Goal: Task Accomplishment & Management: Manage account settings

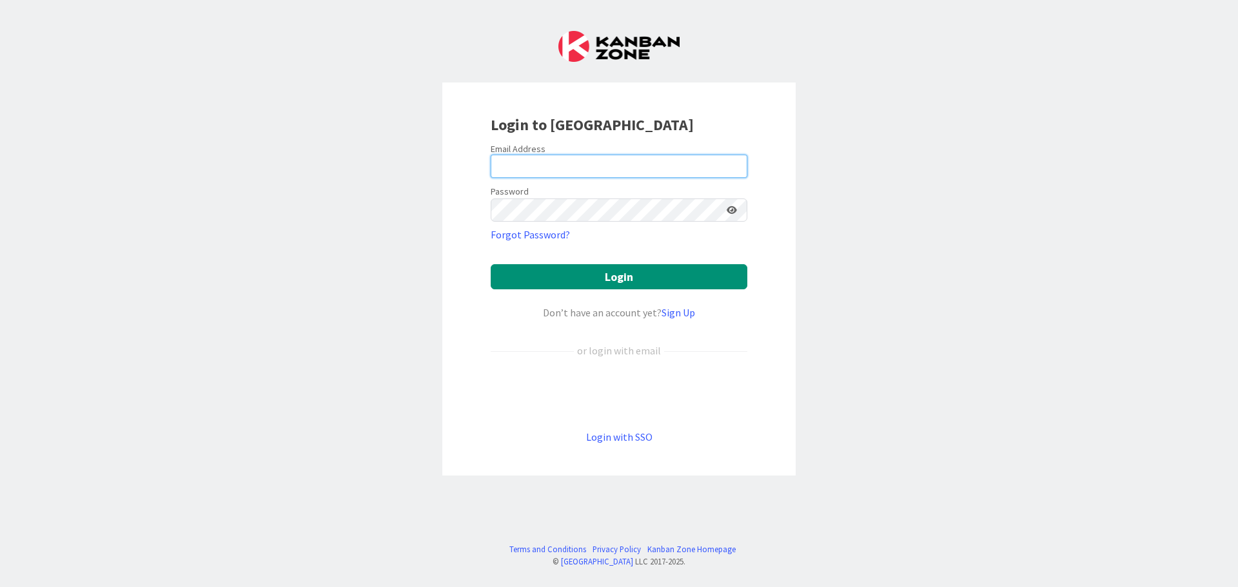
click at [578, 161] on input "email" at bounding box center [619, 166] width 257 height 23
click at [489, 329] on div "Login to [GEOGRAPHIC_DATA] Email Address Password Forgot Password? Login Don’t …" at bounding box center [618, 279] width 353 height 393
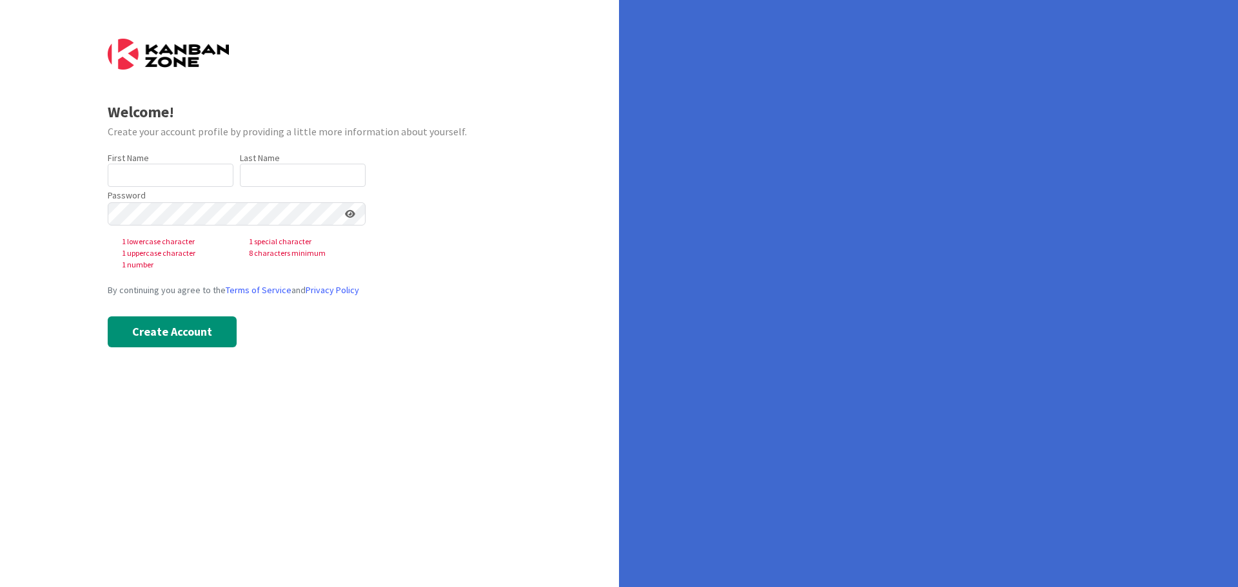
click at [236, 181] on div "First Name 0 / 40 Last Name 0 / 80" at bounding box center [237, 169] width 258 height 35
click at [224, 181] on input "text" at bounding box center [171, 175] width 126 height 23
type input "[PERSON_NAME]"
click at [280, 182] on input "text" at bounding box center [303, 175] width 126 height 23
type input "s"
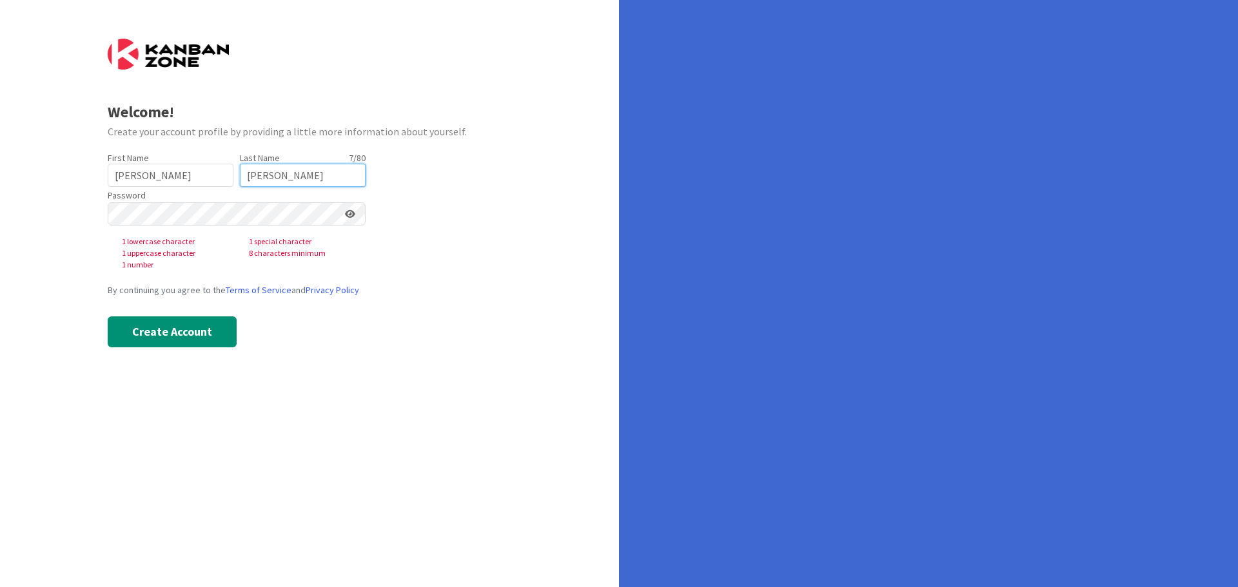
type input "[PERSON_NAME]"
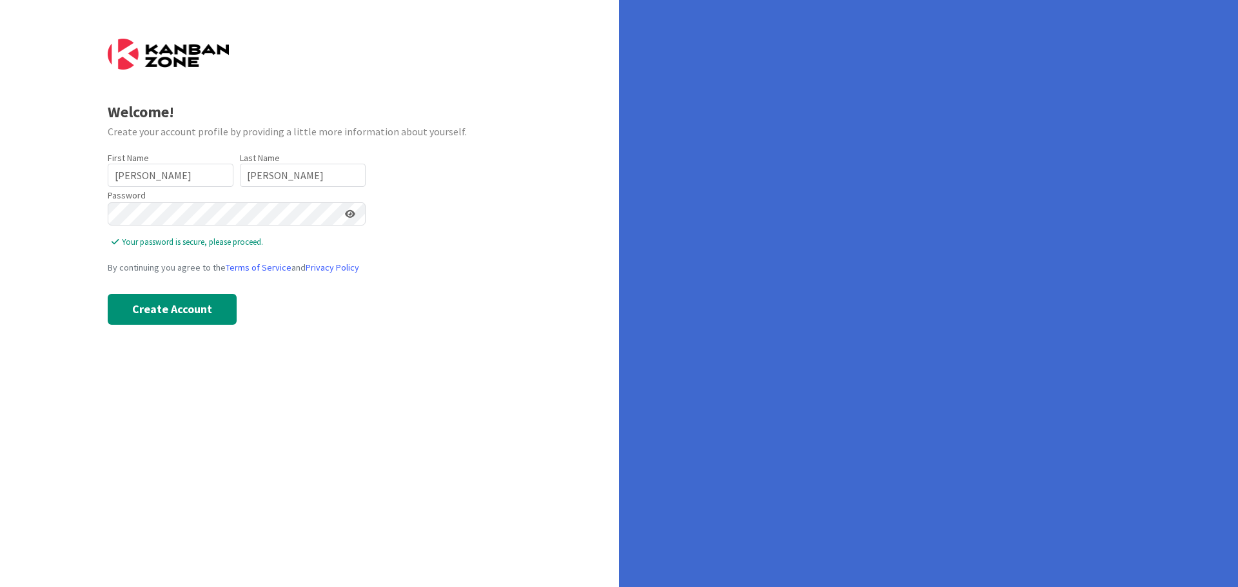
click at [349, 218] on icon at bounding box center [350, 213] width 10 height 9
drag, startPoint x: 201, startPoint y: 327, endPoint x: 203, endPoint y: 313, distance: 15.0
click at [203, 313] on div "Welcome! Create your account profile by providing a little more information abo…" at bounding box center [309, 293] width 619 height 587
click at [202, 313] on button "Create Account" at bounding box center [172, 309] width 129 height 31
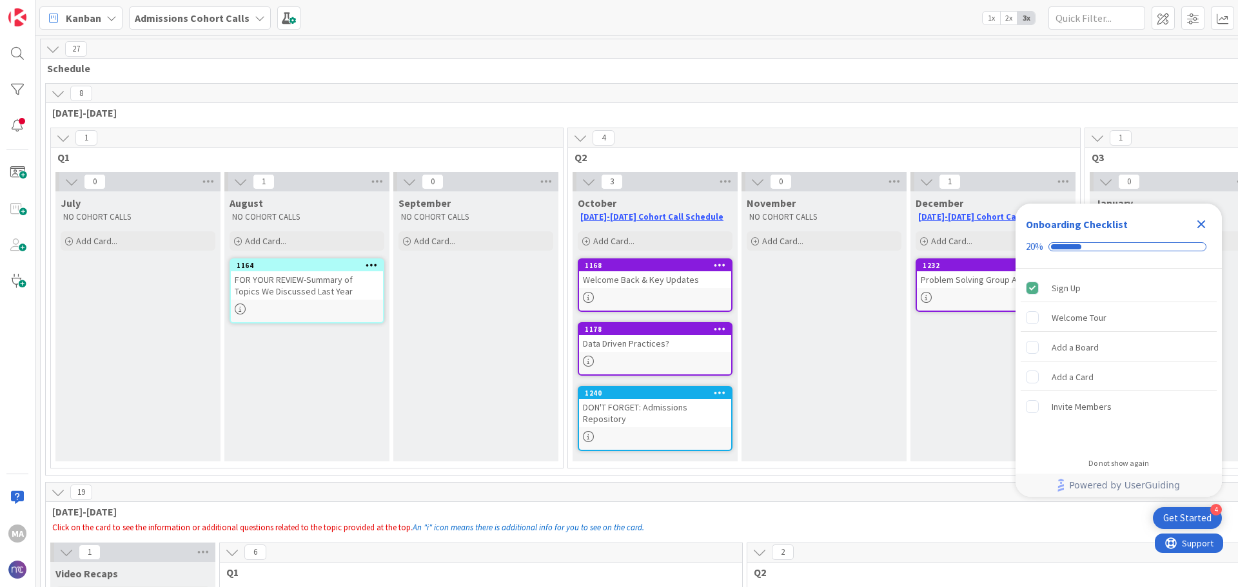
click at [406, 185] on icon at bounding box center [409, 182] width 14 height 14
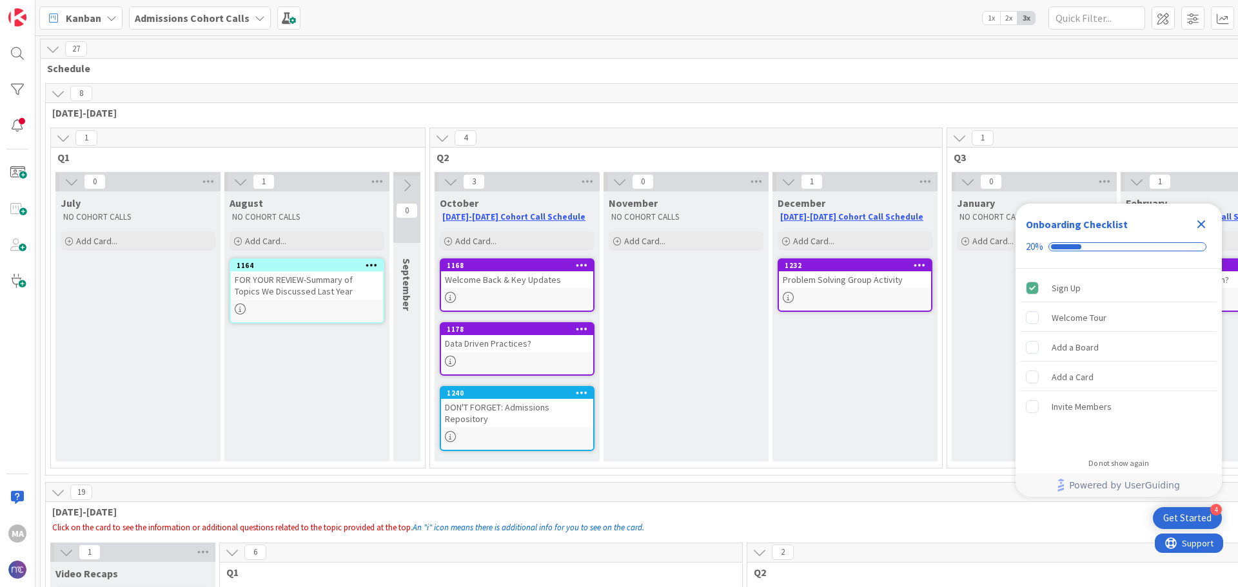
click at [407, 181] on icon at bounding box center [407, 186] width 14 height 14
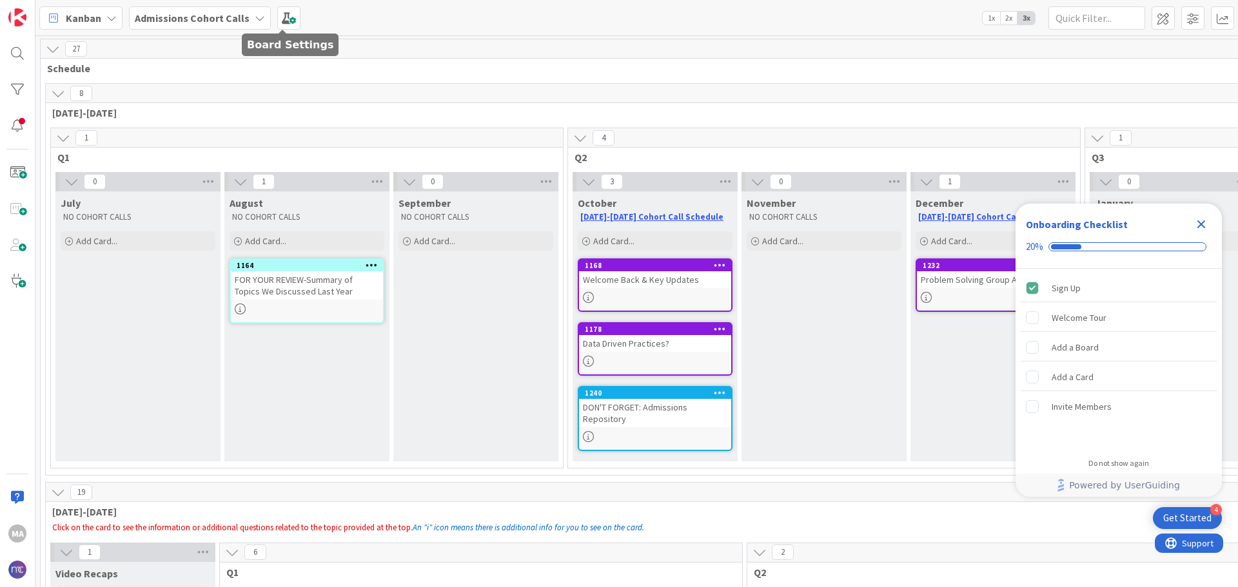
click at [244, 25] on div "Admissions Cohort Calls" at bounding box center [200, 17] width 142 height 23
click at [451, 448] on div "September NO COHORT CALLS Add Card..." at bounding box center [475, 326] width 165 height 270
click at [503, 202] on div "September" at bounding box center [475, 203] width 155 height 13
click at [424, 183] on span "0" at bounding box center [433, 181] width 22 height 15
click at [15, 54] on div at bounding box center [18, 54] width 26 height 26
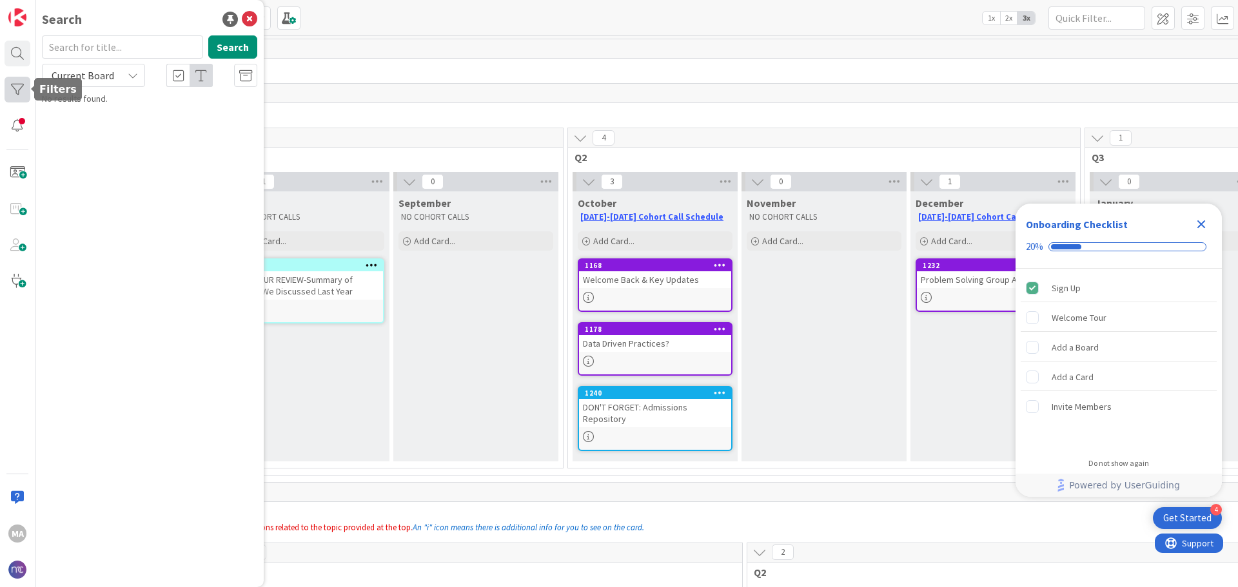
click at [14, 89] on div at bounding box center [18, 90] width 26 height 26
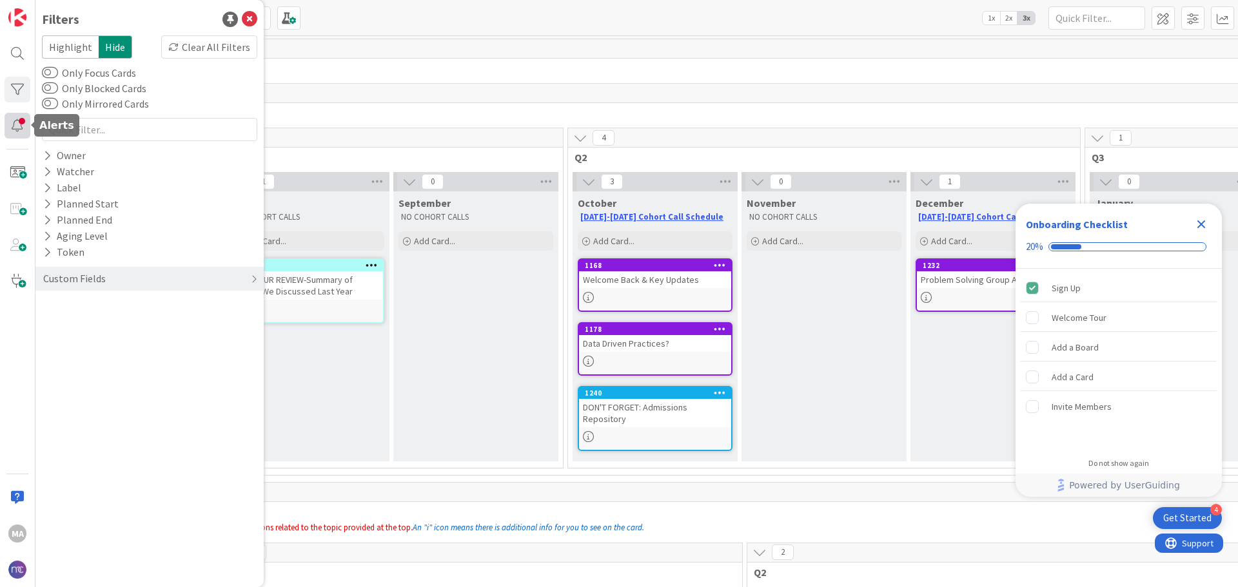
click at [16, 115] on div at bounding box center [18, 126] width 26 height 26
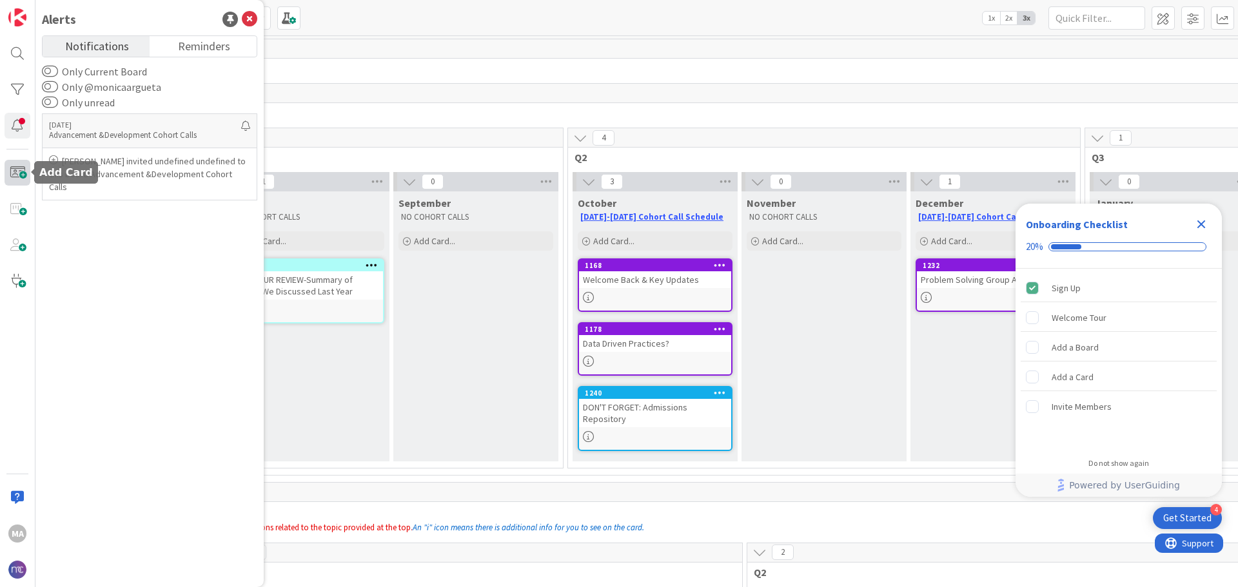
click at [17, 164] on span at bounding box center [18, 173] width 26 height 26
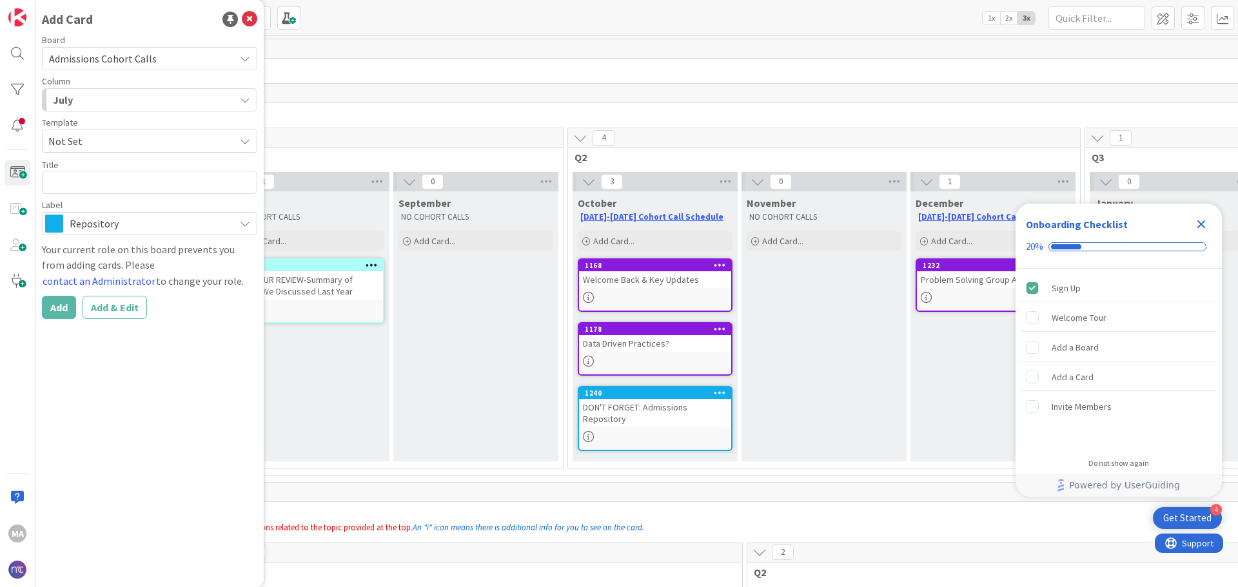
click at [122, 99] on div "July" at bounding box center [142, 100] width 185 height 21
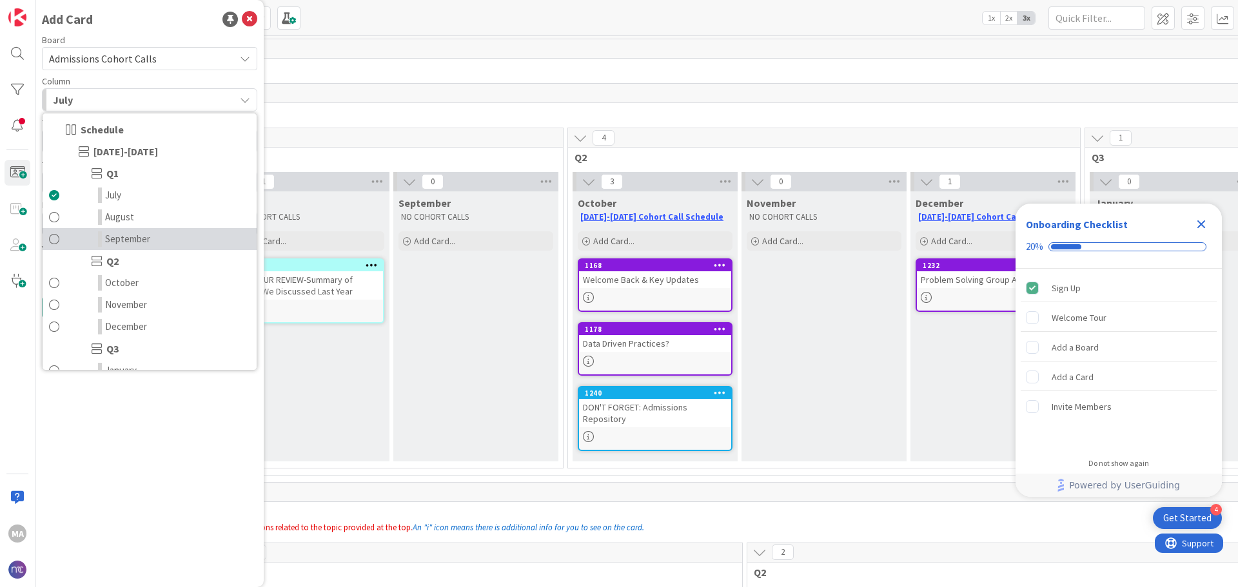
click at [131, 246] on link "September" at bounding box center [150, 239] width 214 height 22
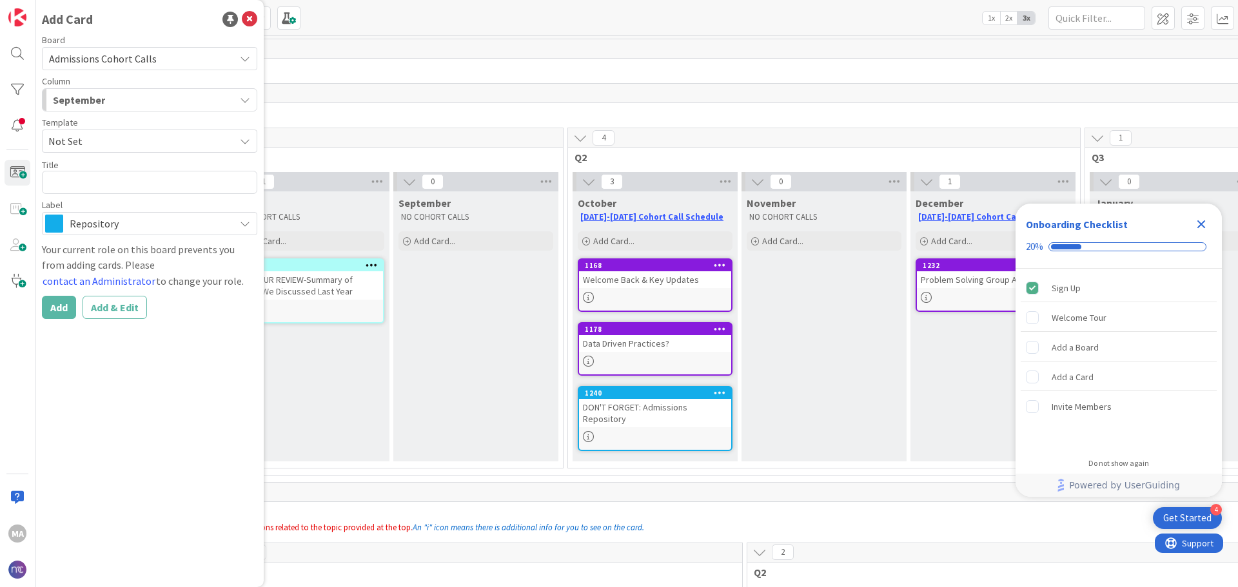
click at [451, 216] on p "NO COHORT CALLS" at bounding box center [476, 217] width 150 height 10
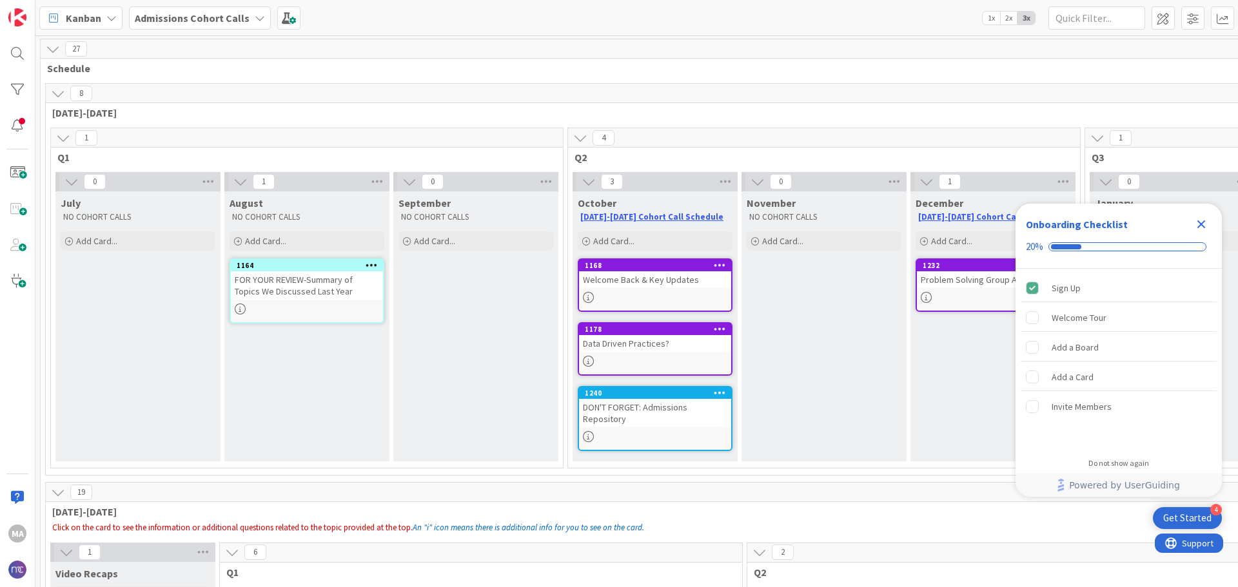
click at [411, 184] on icon at bounding box center [409, 182] width 14 height 14
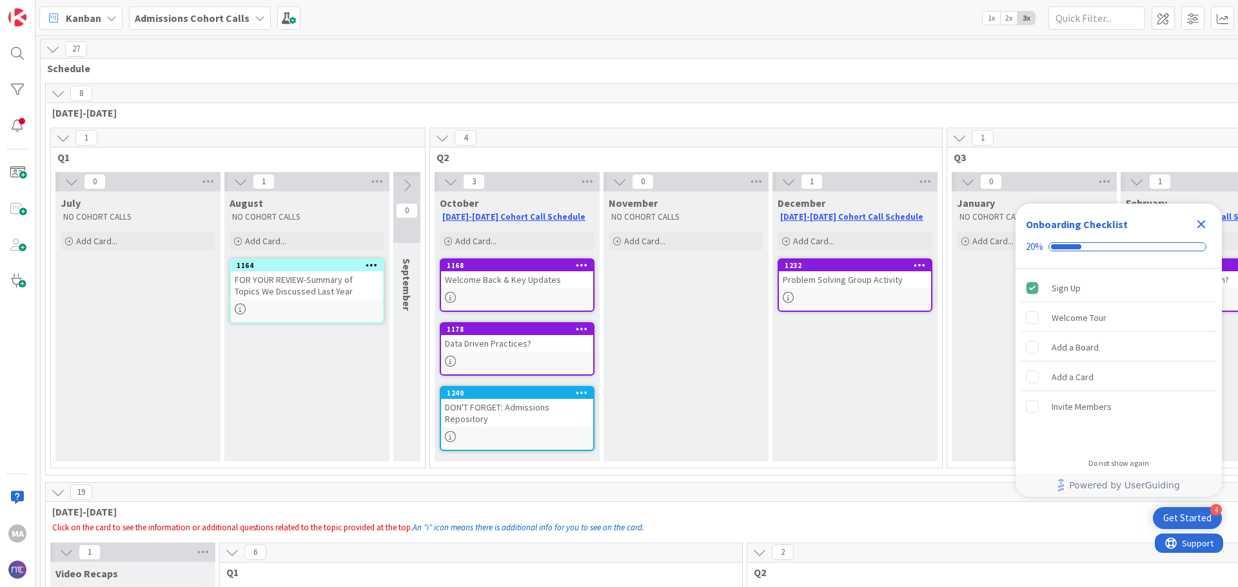
click at [411, 184] on icon at bounding box center [407, 186] width 14 height 14
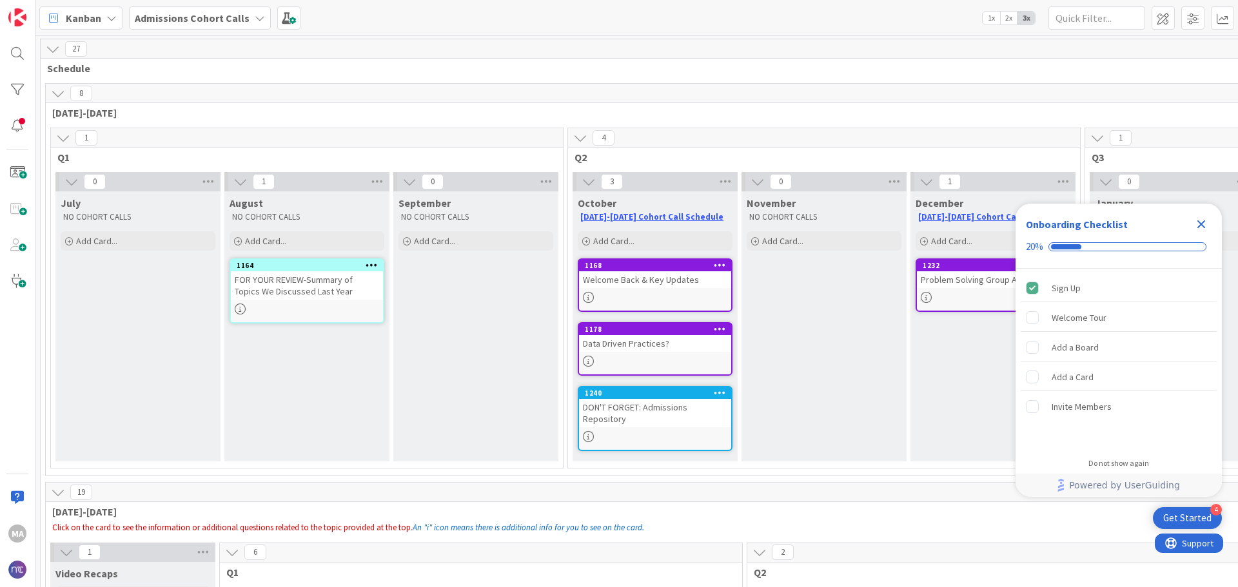
click at [61, 93] on icon at bounding box center [58, 93] width 14 height 14
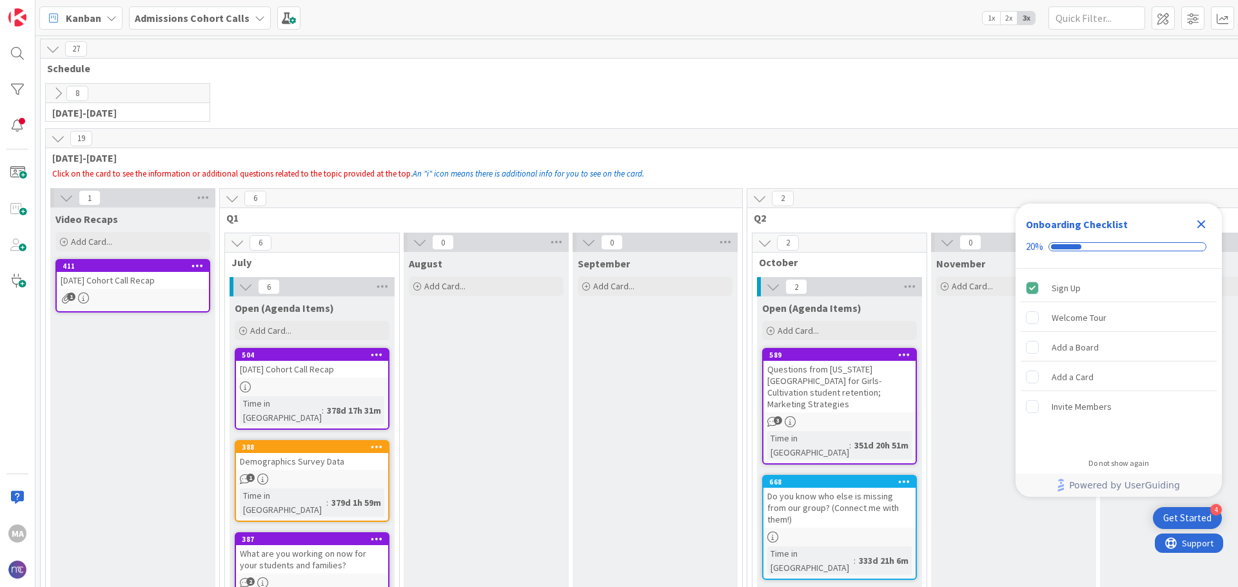
click at [157, 13] on b "Admissions Cohort Calls" at bounding box center [192, 18] width 115 height 13
click at [224, 124] on h4 "Admissions Cohort Calls" at bounding box center [231, 127] width 175 height 13
click at [102, 15] on div "Kanban" at bounding box center [80, 17] width 83 height 23
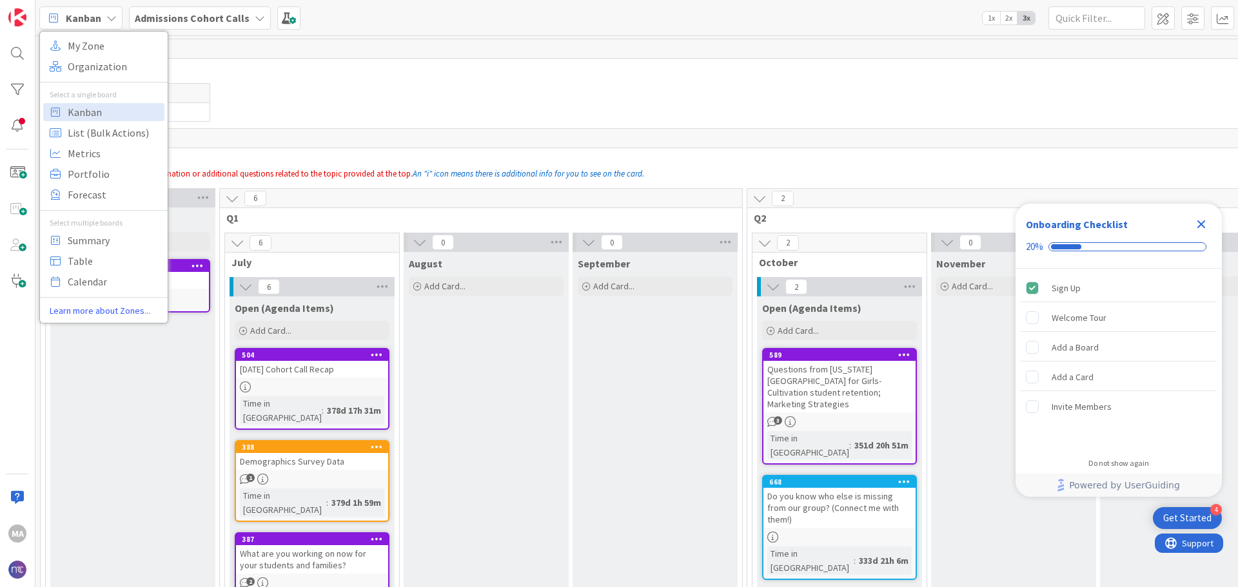
click at [109, 55] on div "My Zone Organization Select a single board Kanban List (Bulk Actions) Metrics P…" at bounding box center [104, 177] width 128 height 281
click at [126, 66] on span "Organization" at bounding box center [114, 66] width 93 height 19
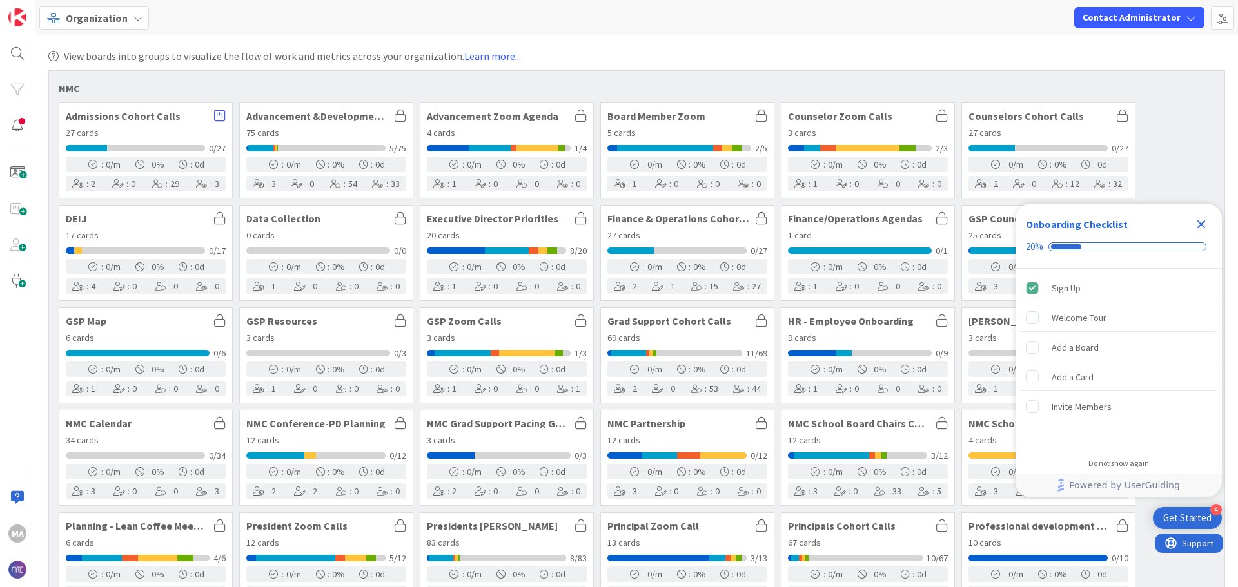
click at [1200, 222] on icon "Close Checklist" at bounding box center [1201, 224] width 8 height 8
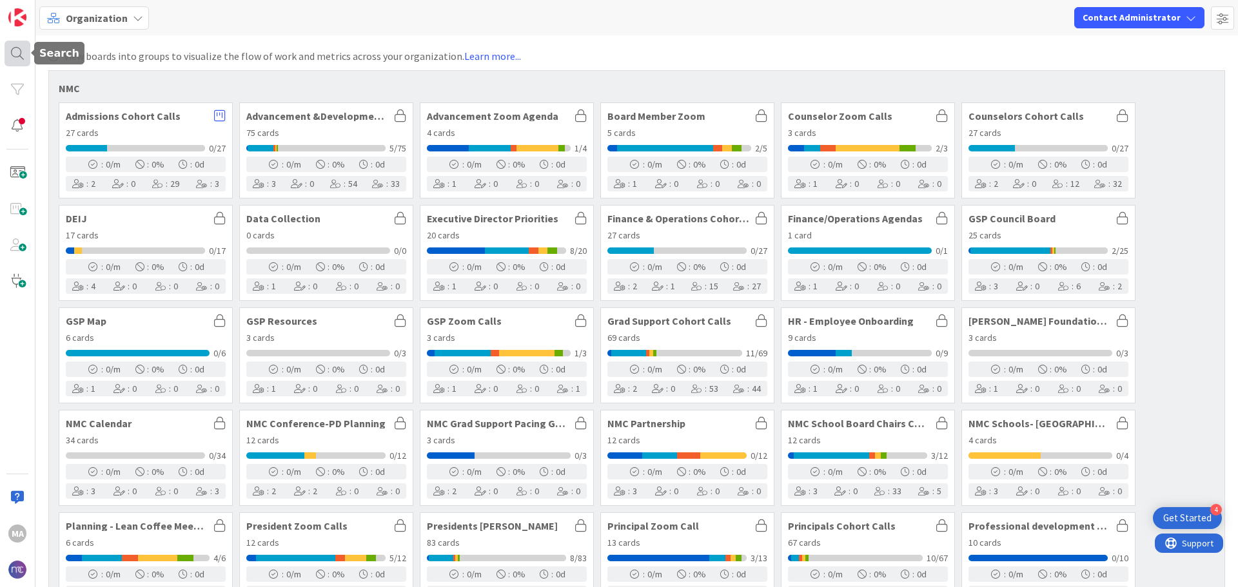
click at [20, 52] on div at bounding box center [18, 54] width 26 height 26
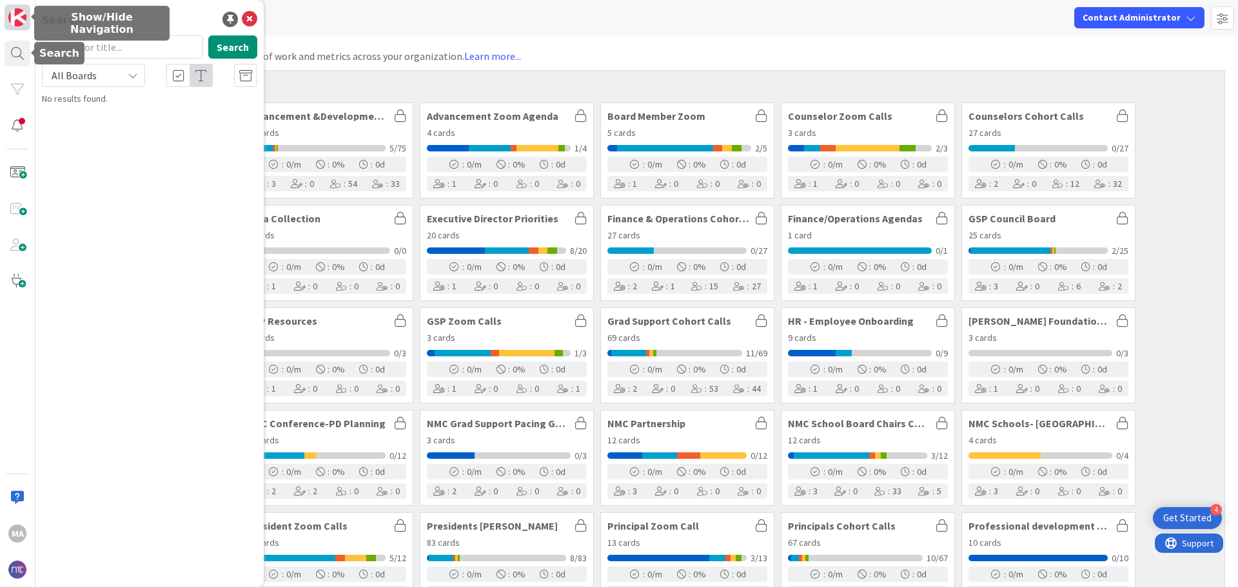
click at [21, 11] on img at bounding box center [17, 17] width 18 height 18
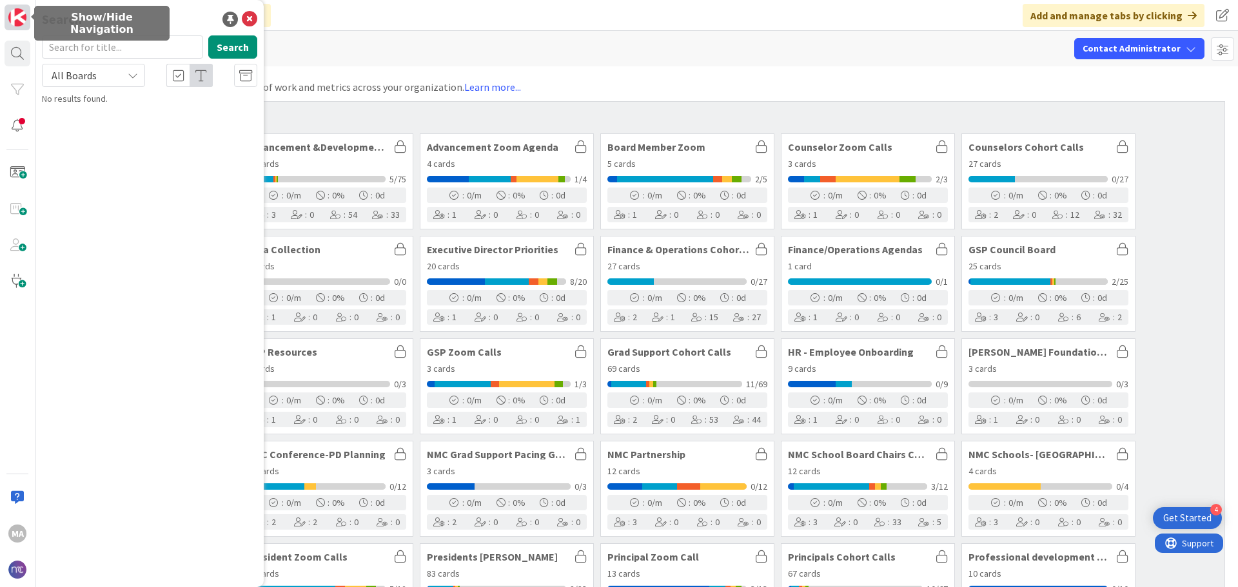
click at [25, 28] on link at bounding box center [18, 18] width 26 height 26
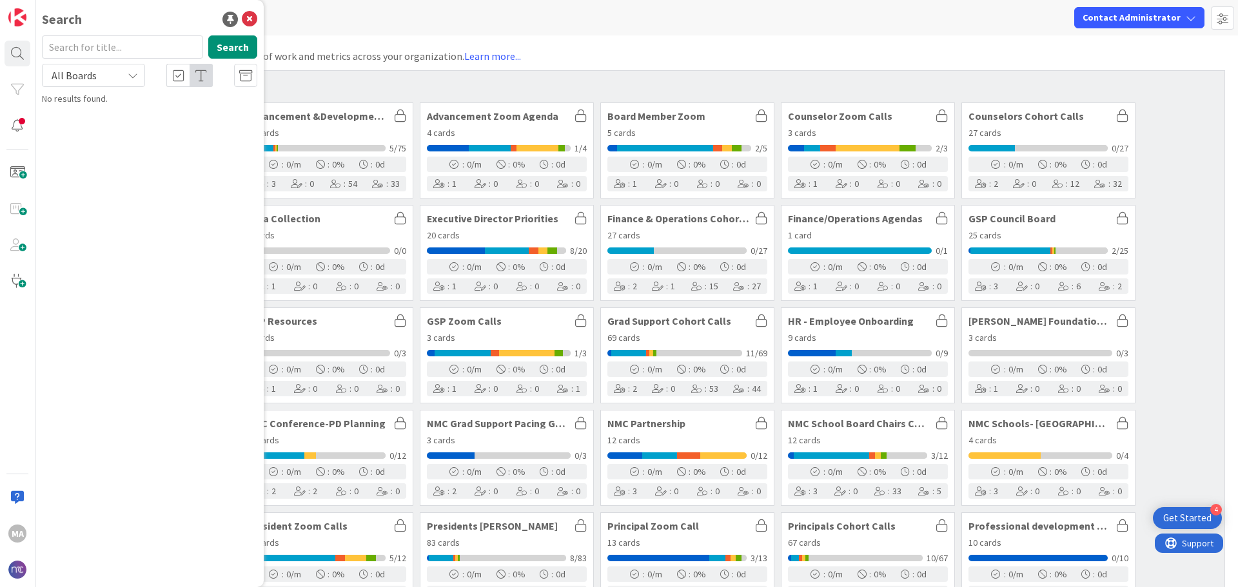
click at [404, 54] on span "View boards into groups to visualize the flow of work and metrics across your o…" at bounding box center [292, 55] width 457 height 15
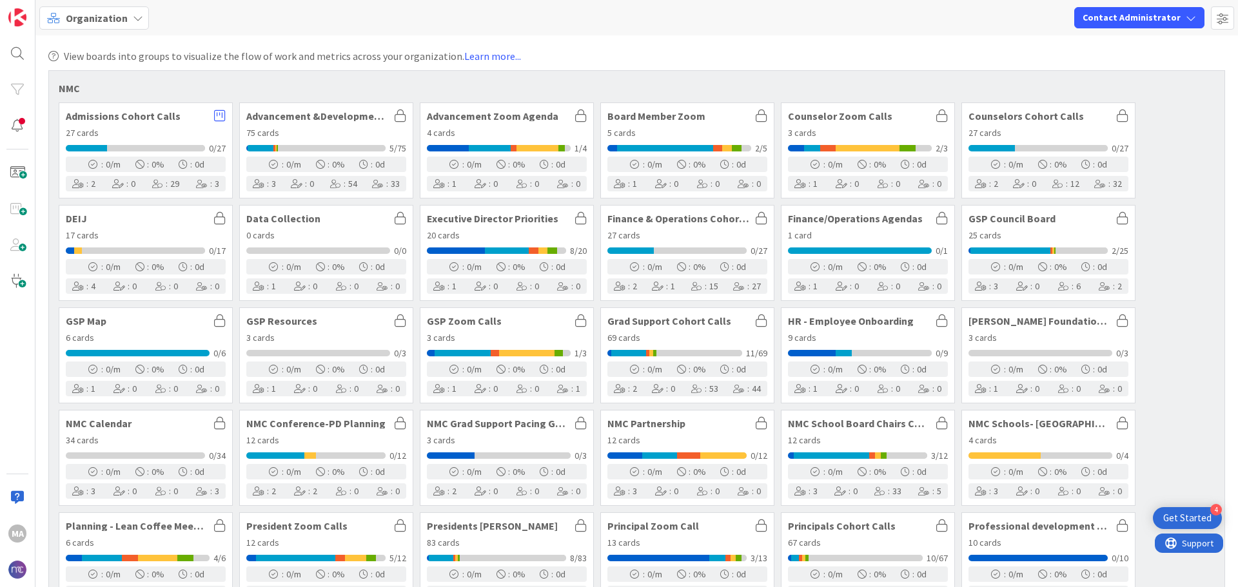
click at [154, 108] on div "Admissions Cohort Calls 27 cards 0/27 : 0 /m : 0 % : 0 d : 2 : 0 : 29 : 3" at bounding box center [146, 150] width 174 height 96
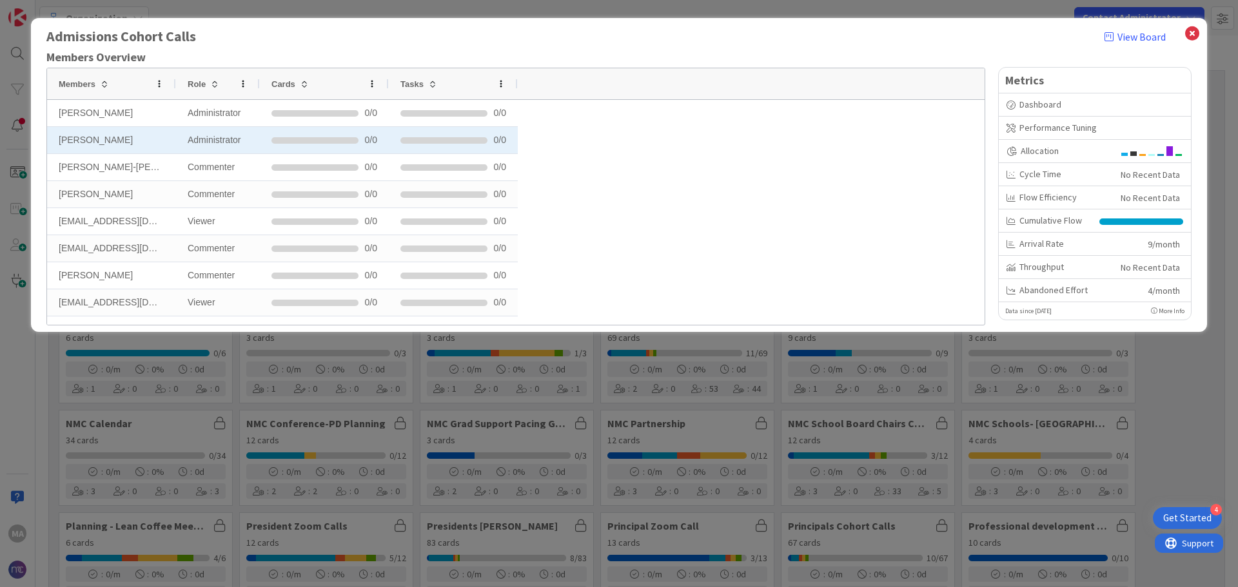
click at [108, 145] on div "[PERSON_NAME]" at bounding box center [111, 140] width 129 height 26
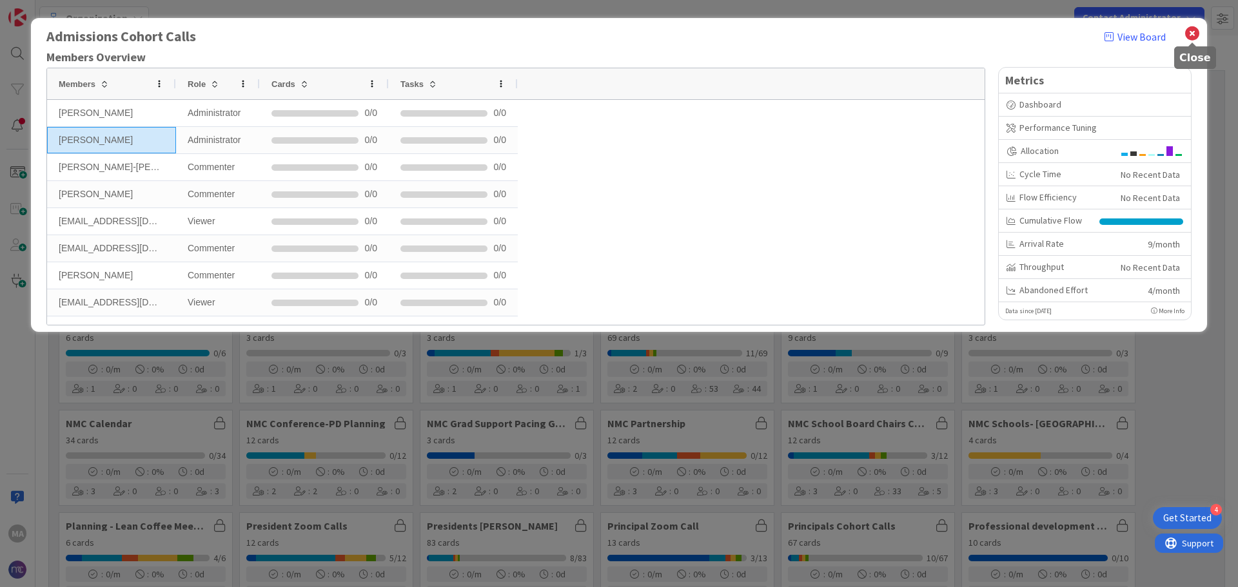
click at [1189, 34] on icon at bounding box center [1192, 33] width 17 height 18
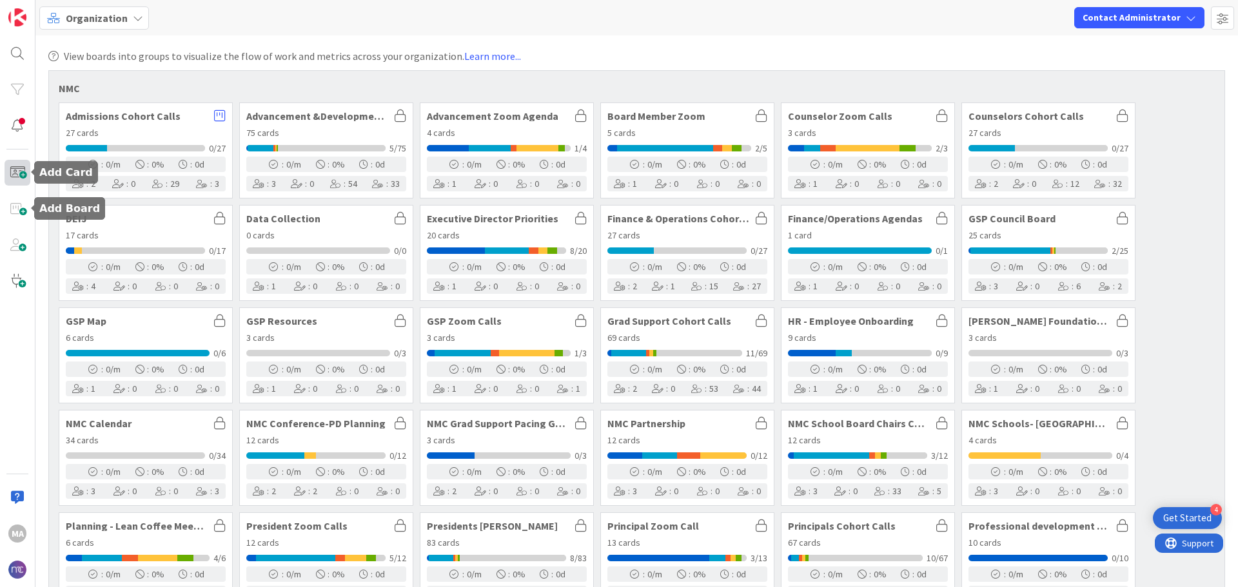
click at [14, 162] on span at bounding box center [18, 173] width 26 height 26
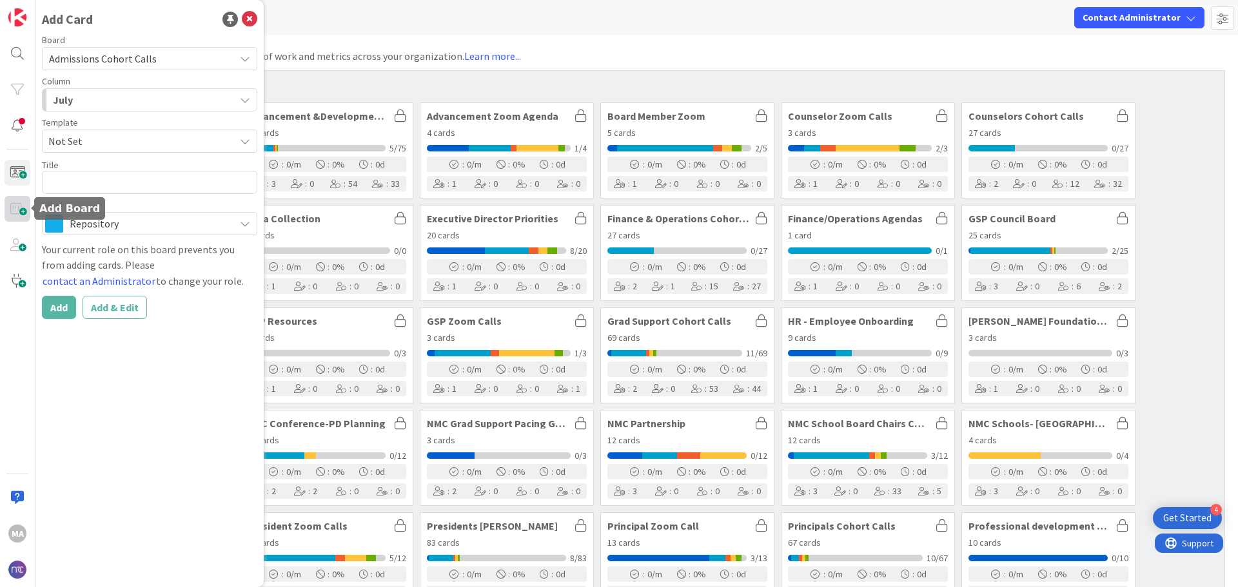
click at [23, 213] on span at bounding box center [18, 209] width 26 height 26
click at [248, 19] on icon at bounding box center [249, 19] width 15 height 15
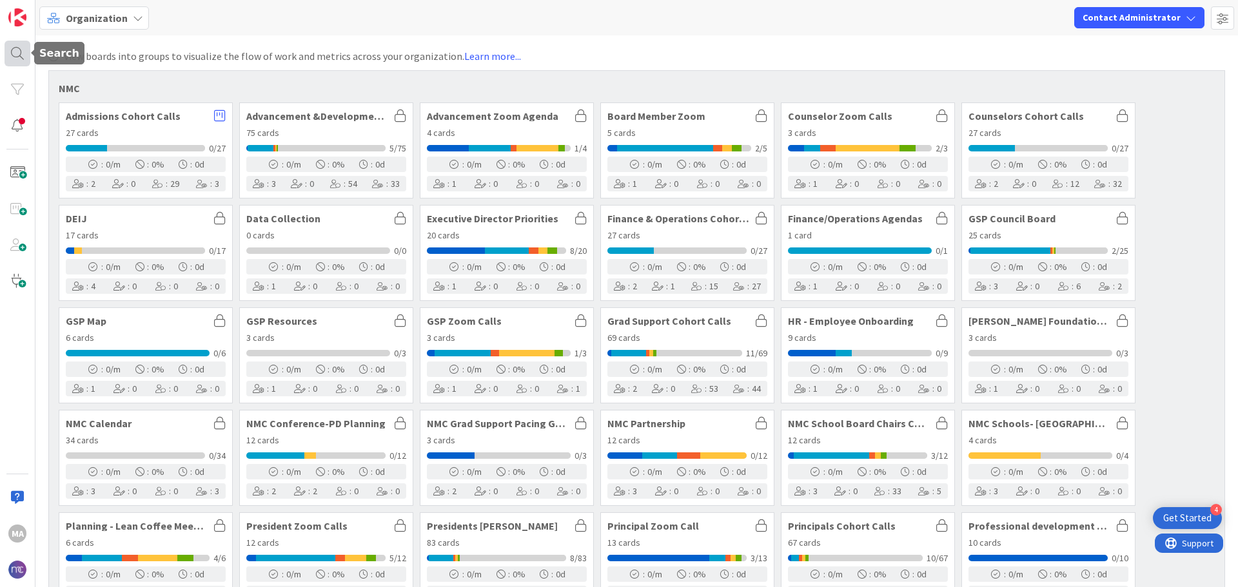
click at [24, 49] on div at bounding box center [18, 54] width 26 height 26
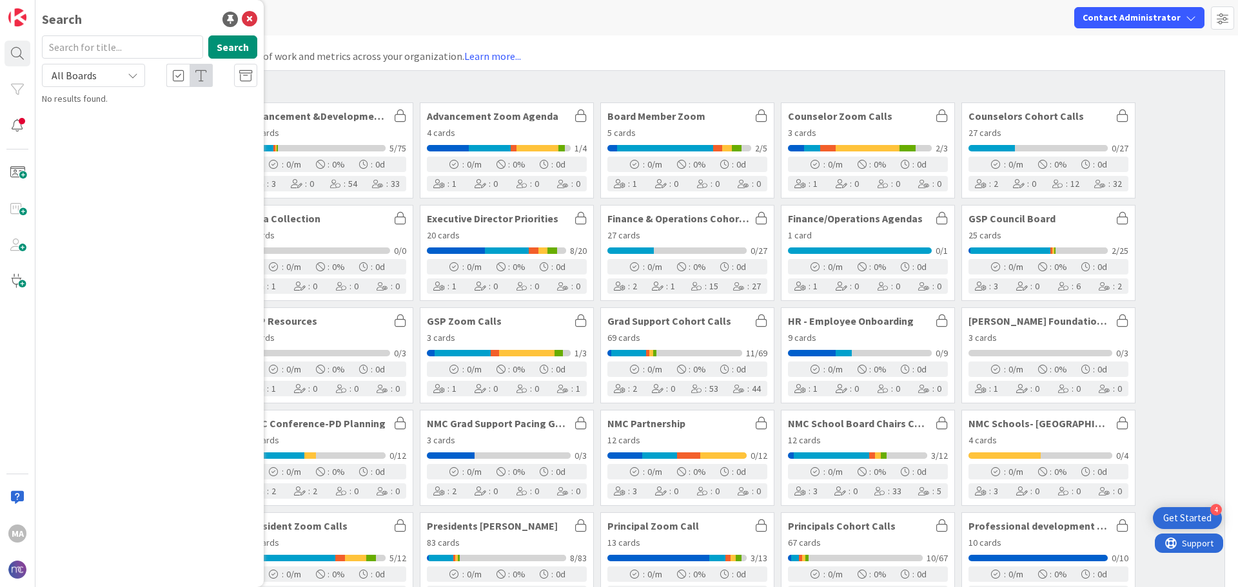
click at [240, 17] on div "Search" at bounding box center [149, 19] width 215 height 19
click at [574, 76] on div "NMC Admissions Cohort Calls 27 cards 0/27 : 0 /m : 0 % : 0 d : 2 : 0 : 29 : 3 A…" at bounding box center [636, 447] width 1176 height 754
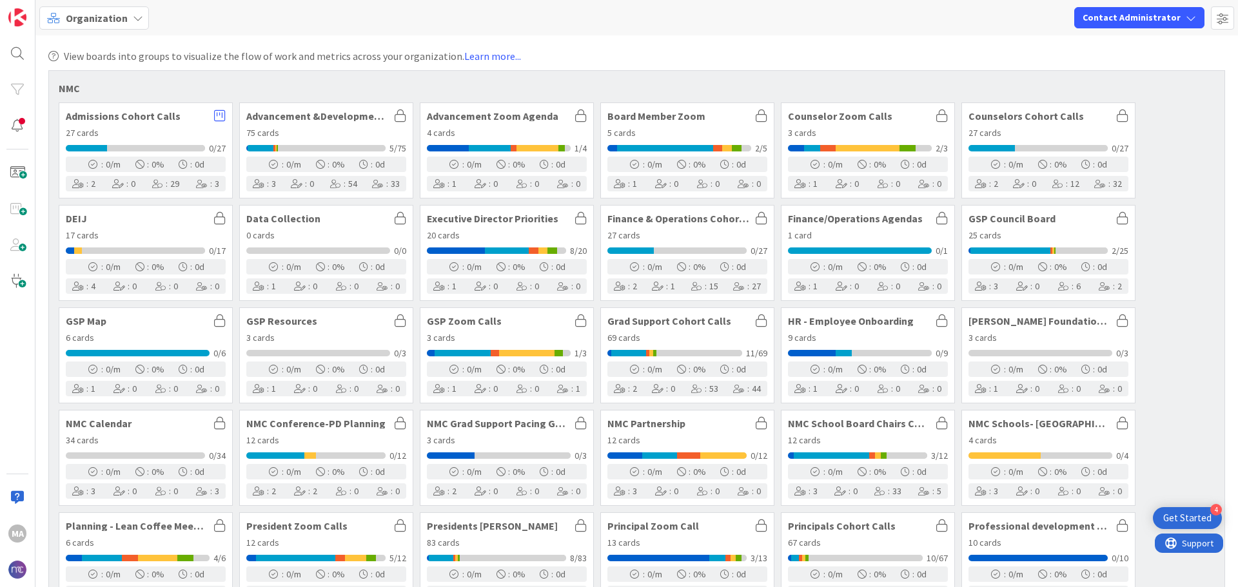
click at [144, 118] on span "Admissions Cohort Calls" at bounding box center [137, 116] width 142 height 10
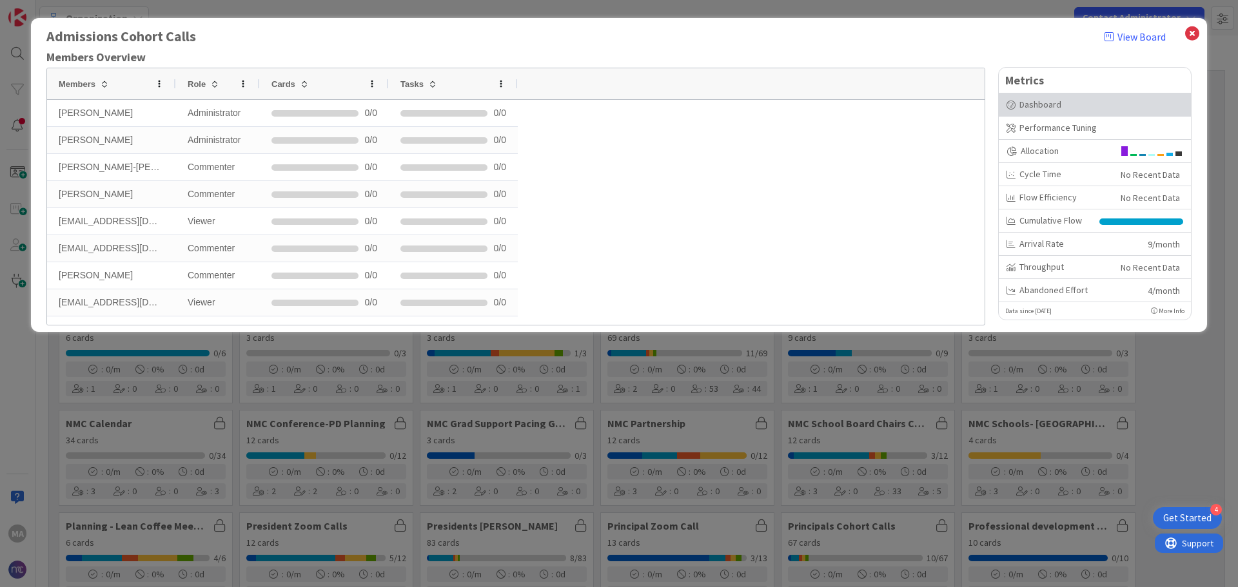
click at [1127, 103] on div "Dashboard" at bounding box center [1094, 105] width 177 height 14
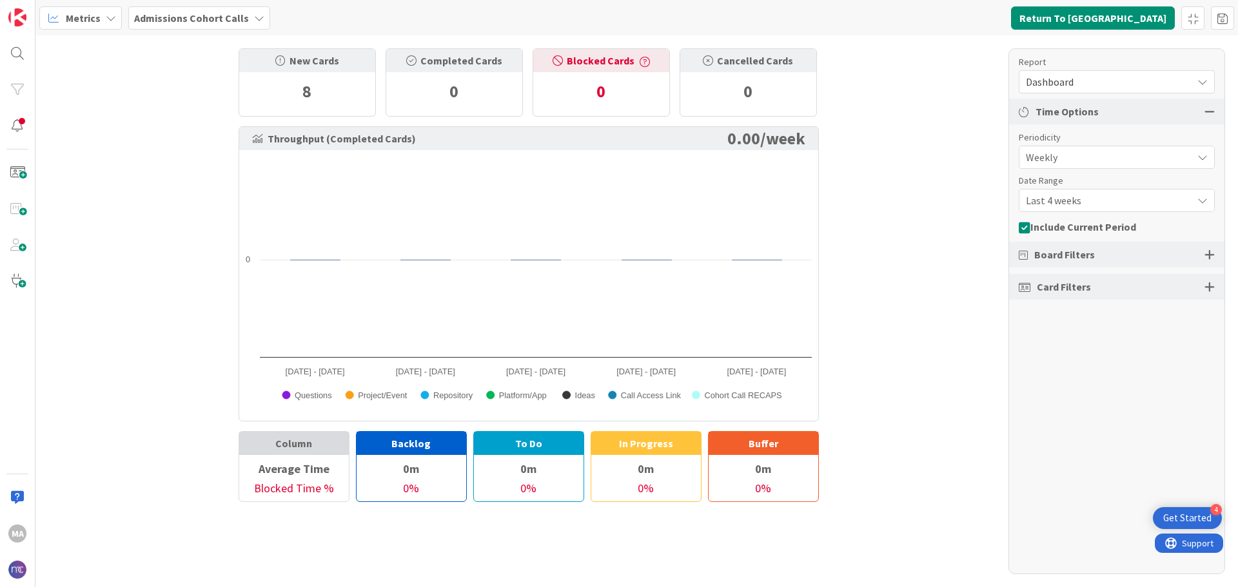
drag, startPoint x: 302, startPoint y: 393, endPoint x: 307, endPoint y: 402, distance: 10.1
click at [302, 394] on text "Questions" at bounding box center [313, 396] width 37 height 10
click at [469, 64] on div "Completed Cards" at bounding box center [454, 60] width 136 height 23
click at [268, 86] on div "8" at bounding box center [307, 91] width 136 height 39
drag, startPoint x: 759, startPoint y: 95, endPoint x: 763, endPoint y: 101, distance: 7.0
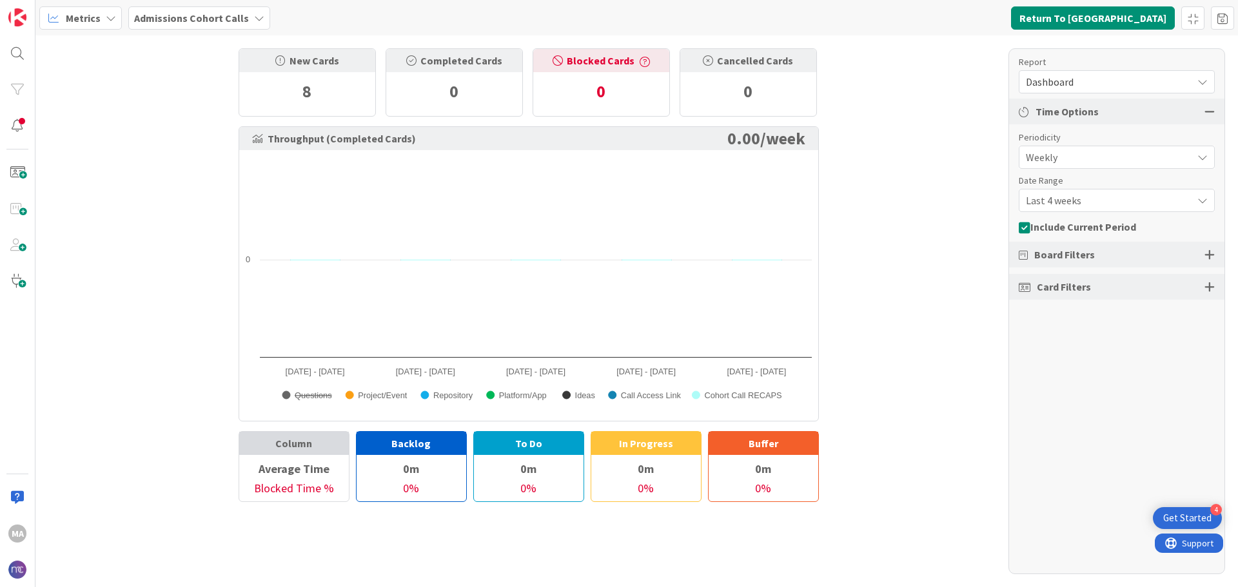
click at [759, 96] on div "0" at bounding box center [748, 91] width 136 height 39
click at [1109, 170] on div "Report Dashboard Time Options Periodicity Weekly Date Range Last 4 weeks Includ…" at bounding box center [1116, 311] width 217 height 526
click at [1104, 162] on span "Weekly" at bounding box center [1106, 157] width 160 height 18
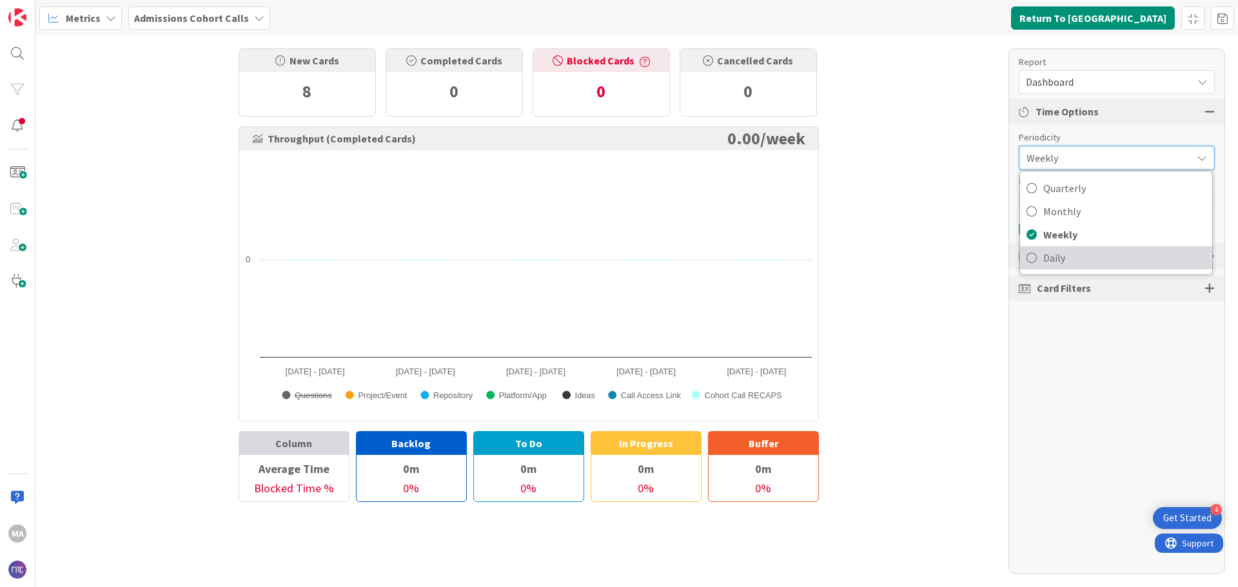
click at [1124, 254] on span "Daily" at bounding box center [1124, 257] width 162 height 19
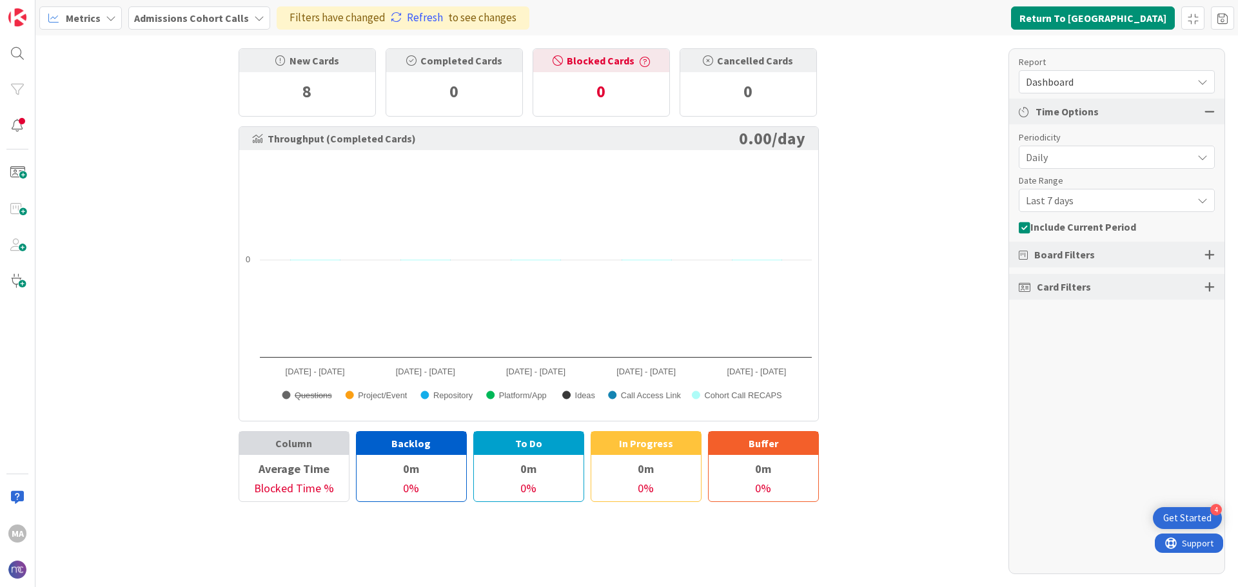
click at [1108, 166] on span "Last 7 days" at bounding box center [1106, 157] width 160 height 18
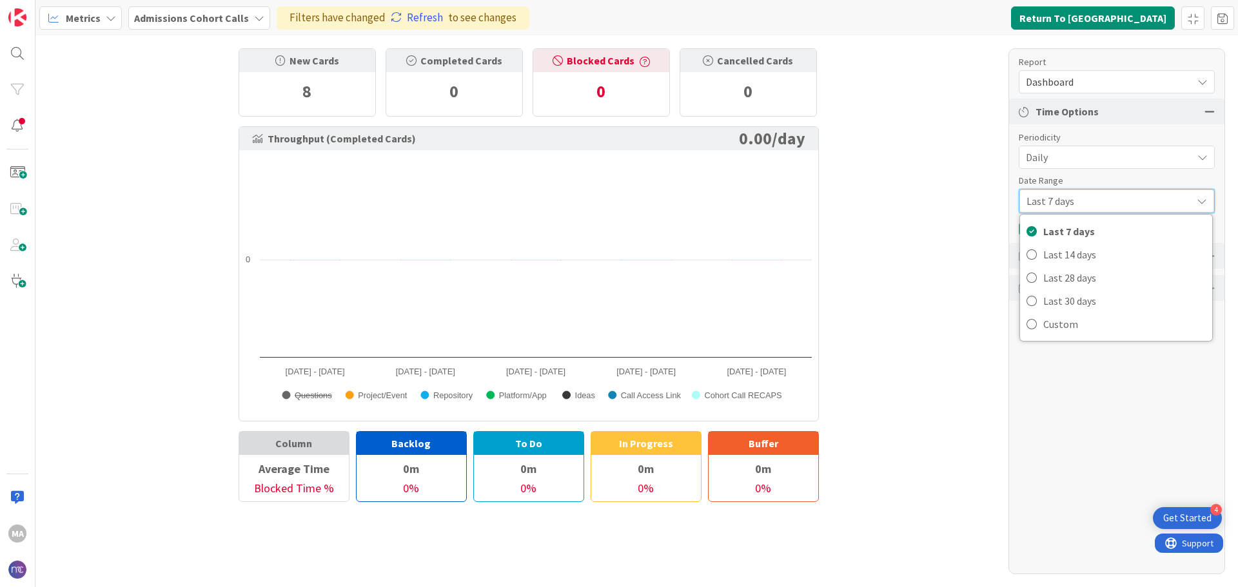
click at [1105, 194] on span "Last 7 days" at bounding box center [1105, 201] width 159 height 18
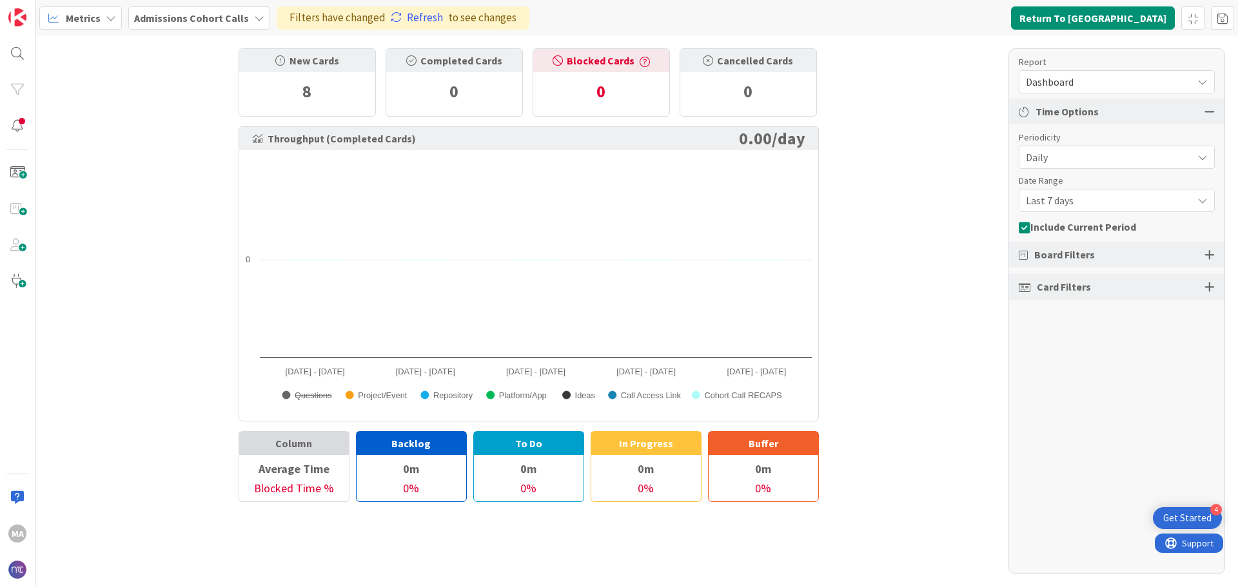
click at [1111, 249] on div "Board Filters" at bounding box center [1116, 255] width 215 height 26
click at [1110, 256] on div "Board Filters" at bounding box center [1116, 255] width 215 height 26
click at [1055, 260] on span "Board Filters" at bounding box center [1064, 254] width 61 height 15
click at [1026, 258] on icon at bounding box center [1022, 255] width 9 height 10
click at [1051, 289] on span "Card Filters" at bounding box center [1064, 286] width 54 height 15
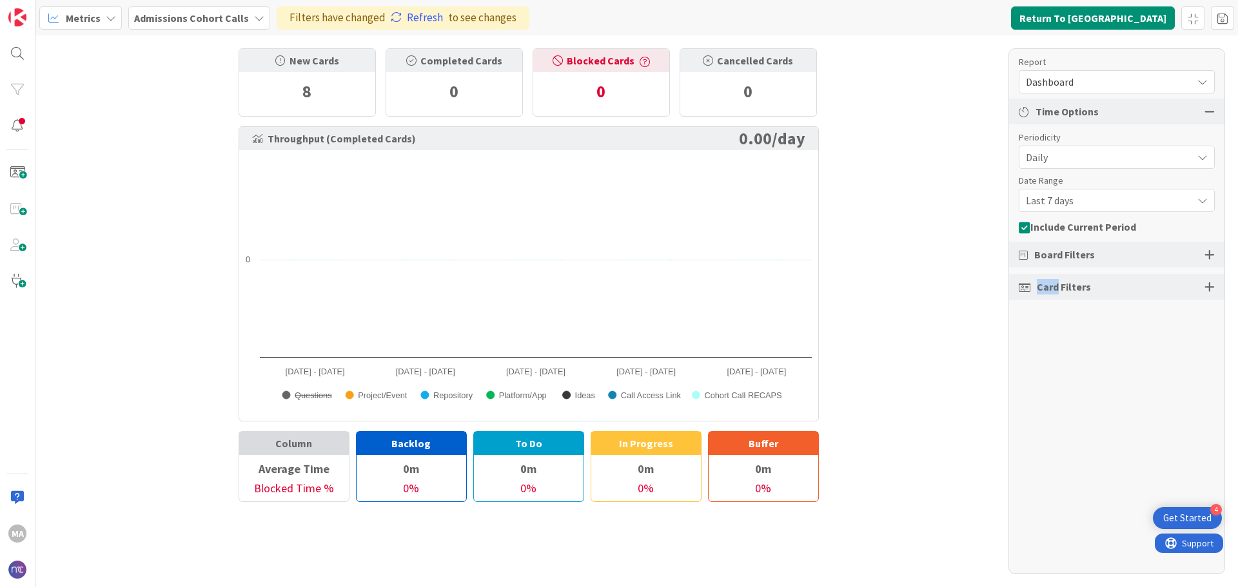
drag, startPoint x: 1051, startPoint y: 289, endPoint x: 1057, endPoint y: 229, distance: 60.2
click at [1057, 258] on div "Report Dashboard Time Options Periodicity Daily Quarterly Monthly Weekly Daily …" at bounding box center [1116, 311] width 217 height 526
